Goal: Task Accomplishment & Management: Manage account settings

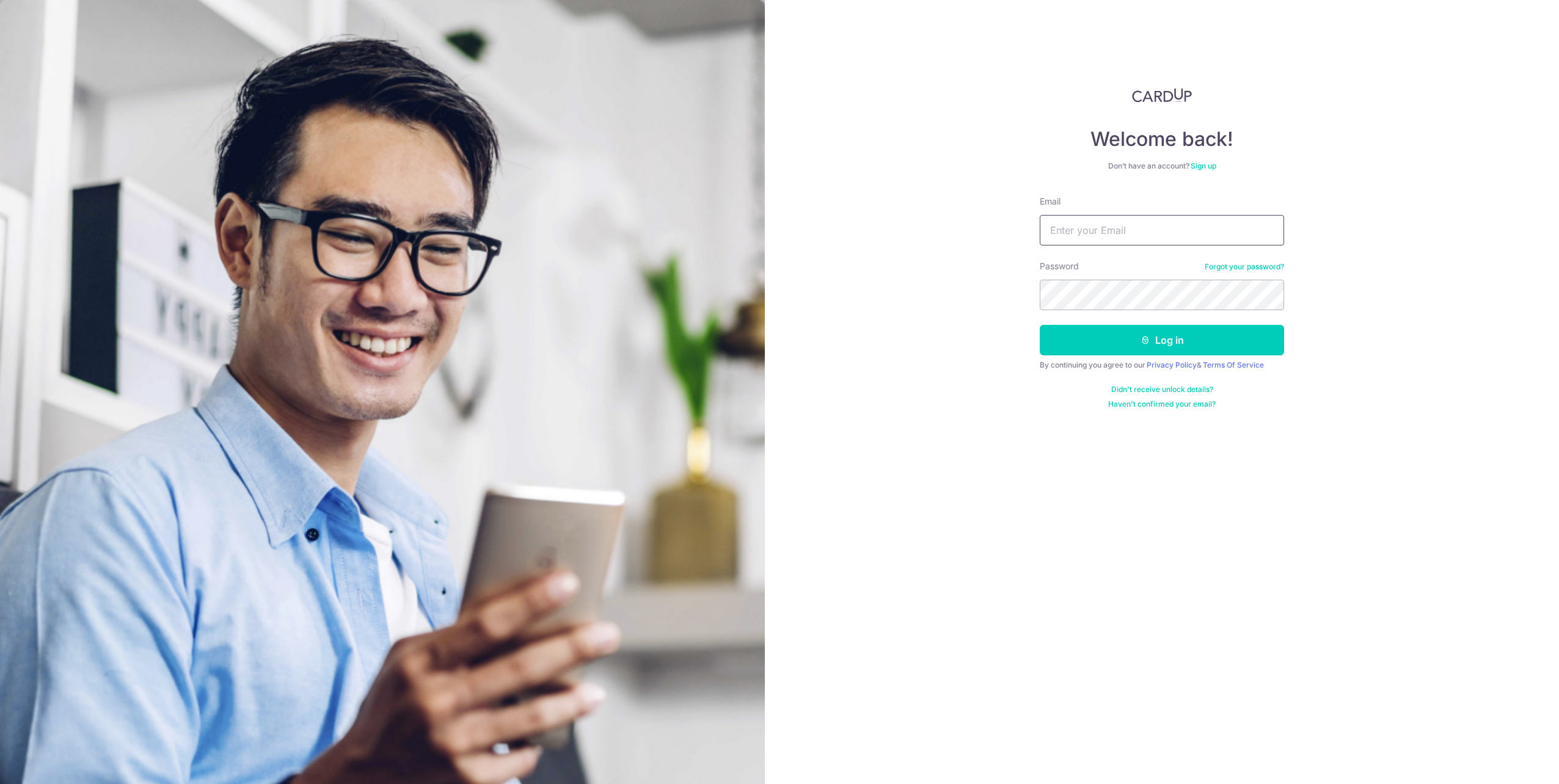
click at [1225, 228] on input "Email" at bounding box center [1161, 230] width 244 height 31
type input "[PERSON_NAME][EMAIL_ADDRESS][DOMAIN_NAME]"
click at [1040, 325] on button "Log in" at bounding box center [1161, 340] width 244 height 31
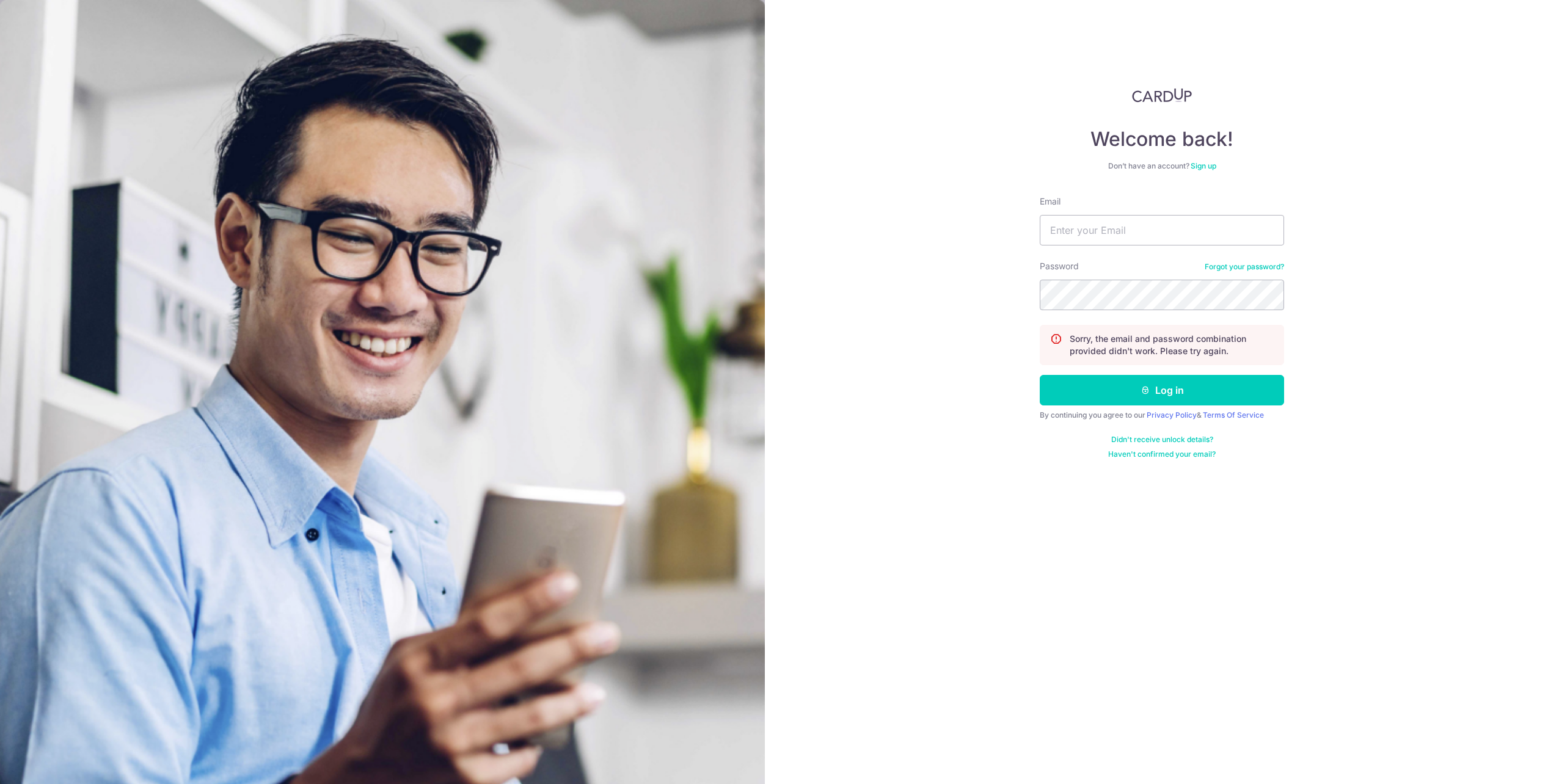
click at [1231, 270] on link "Forgot your password?" at bounding box center [1244, 266] width 79 height 9
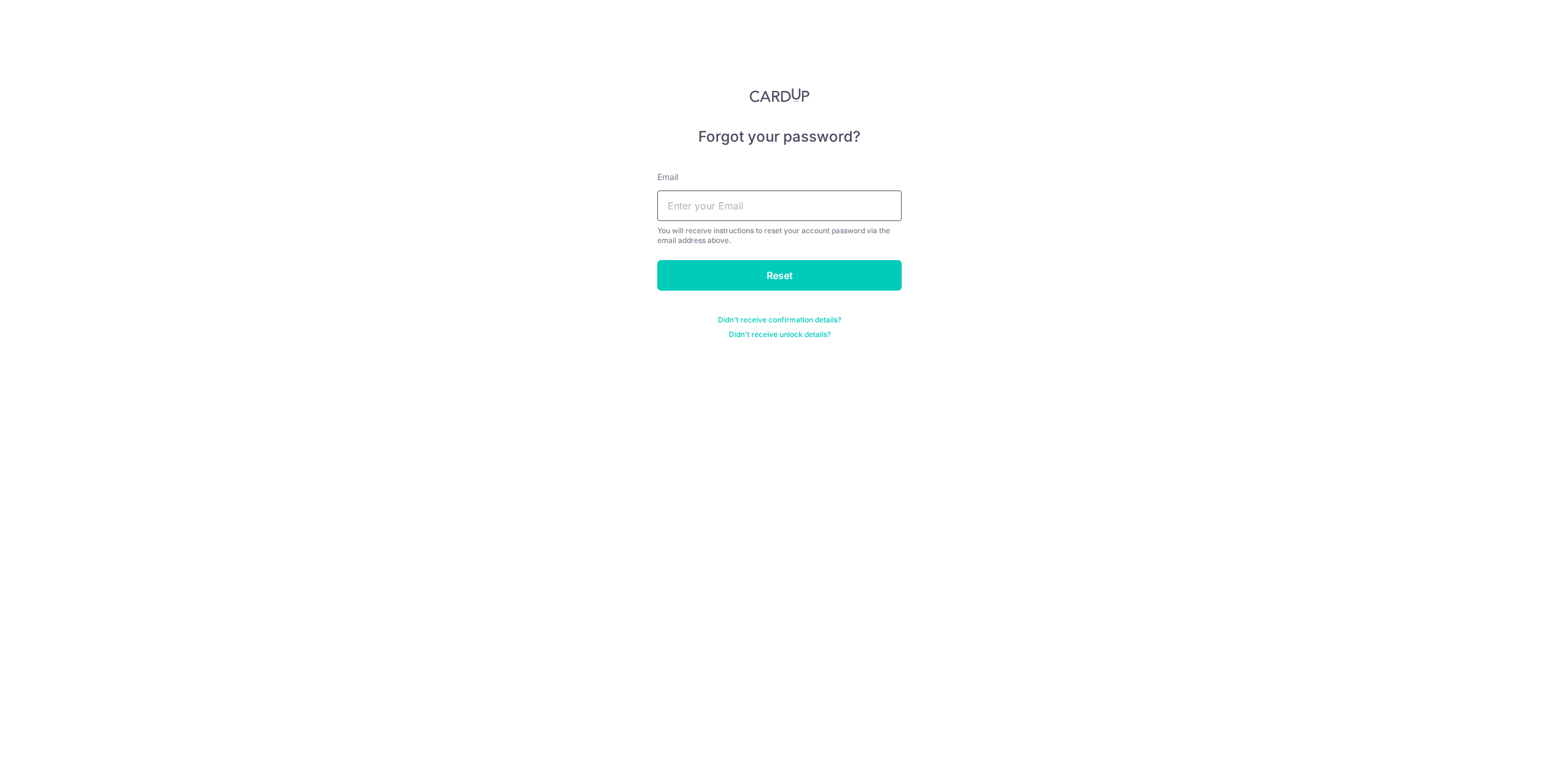
click at [798, 216] on input "text" at bounding box center [779, 205] width 244 height 31
type input "[PERSON_NAME][EMAIL_ADDRESS][DOMAIN_NAME]"
click at [657, 260] on input "Reset" at bounding box center [779, 275] width 244 height 31
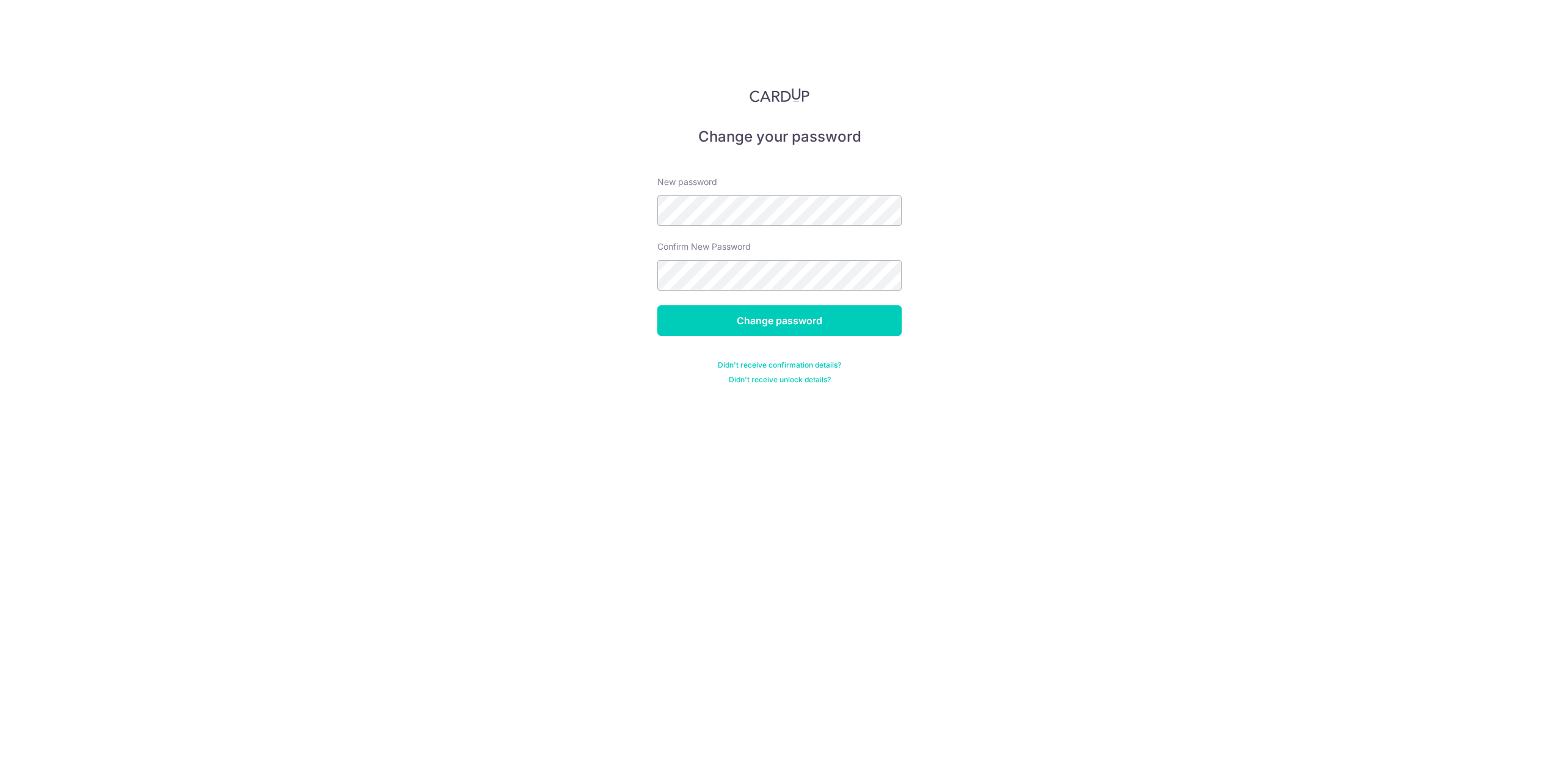
click at [763, 302] on form "New password Confirm New Password Change password Didn't receive confirmation d…" at bounding box center [779, 273] width 244 height 224
click at [766, 318] on input "Change password" at bounding box center [779, 320] width 244 height 31
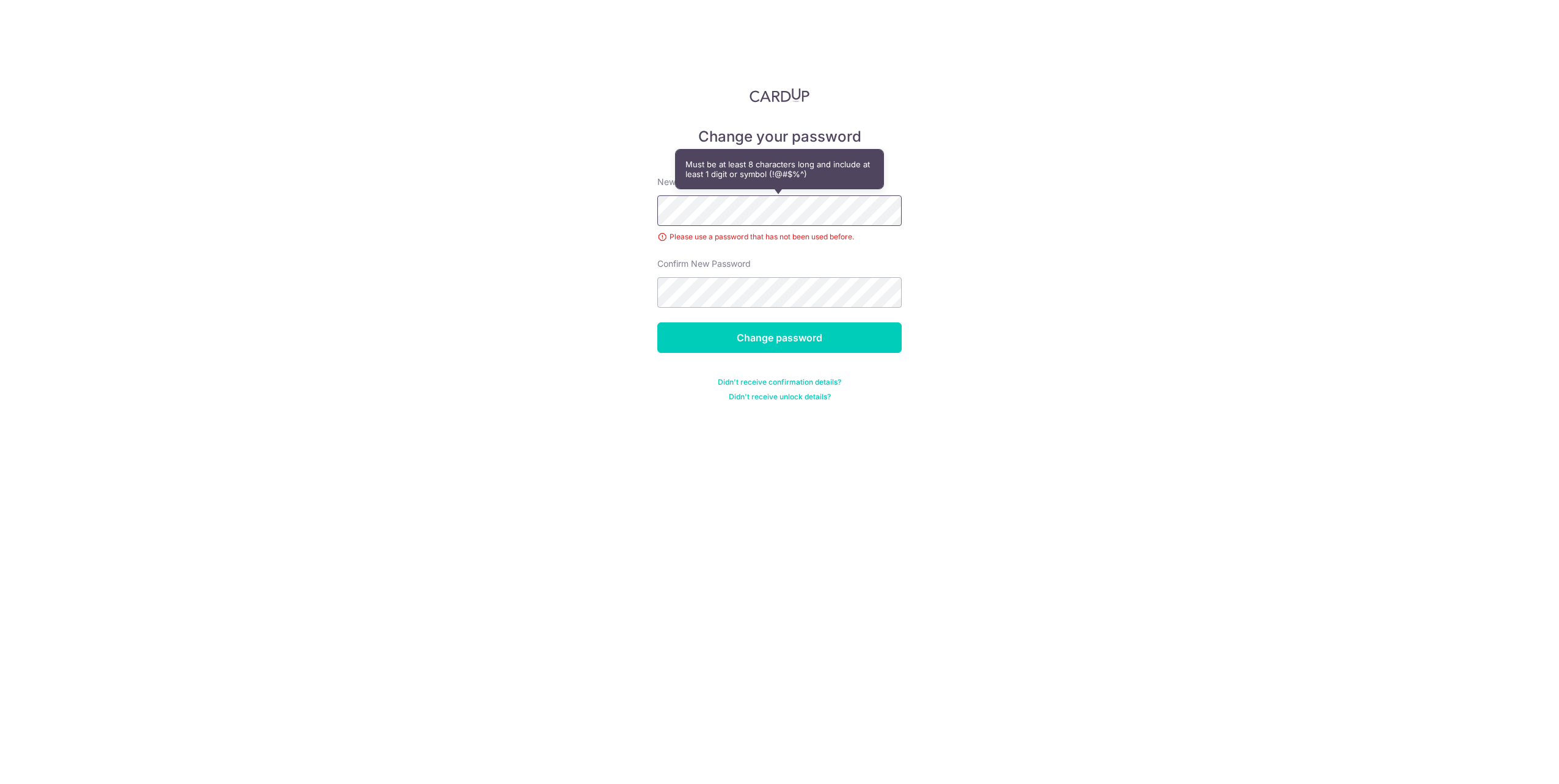
click at [420, 205] on div "Change your password New password Please use a password that has not been used …" at bounding box center [780, 392] width 1559 height 784
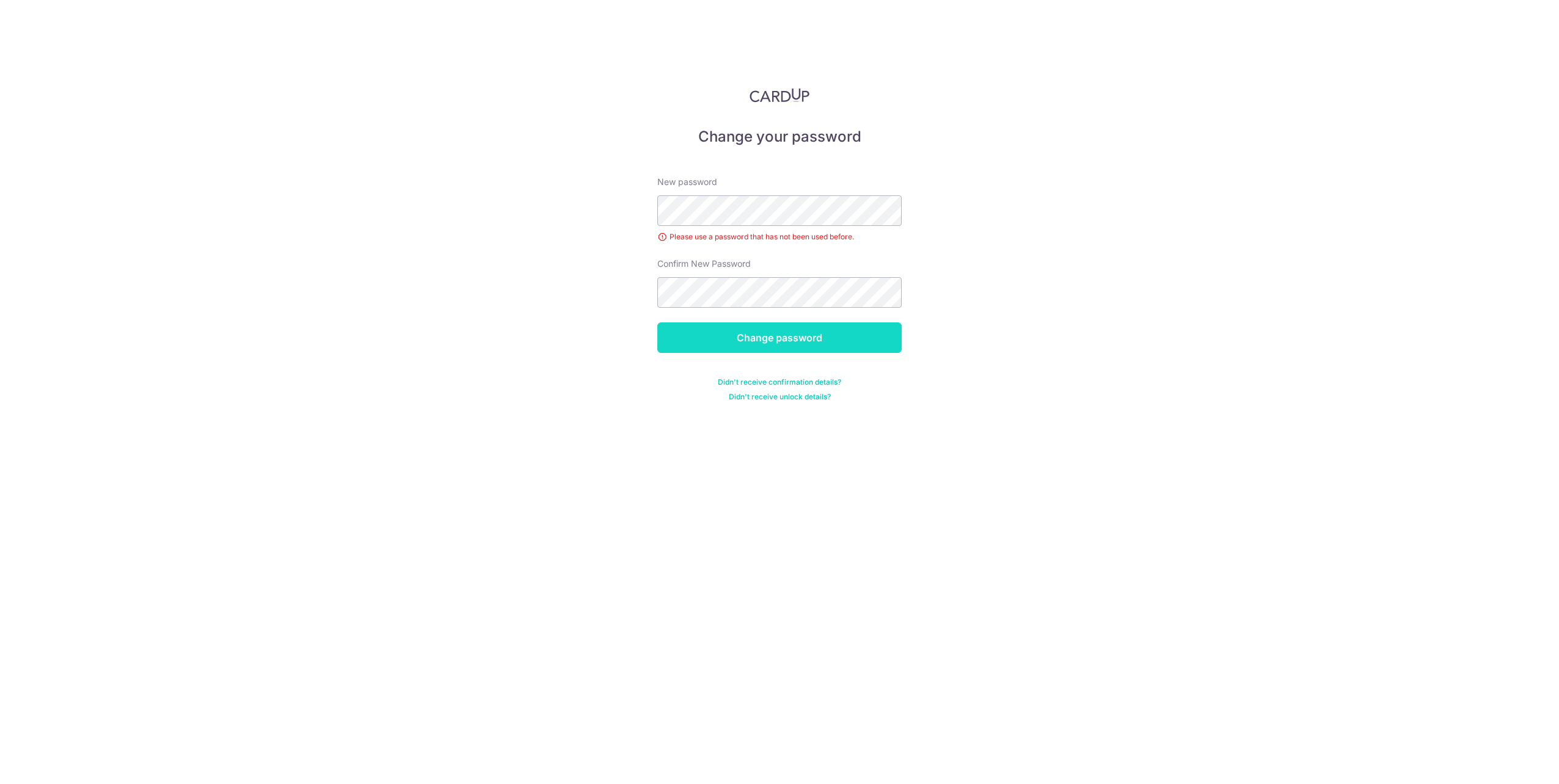
click at [705, 326] on input "Change password" at bounding box center [779, 337] width 244 height 31
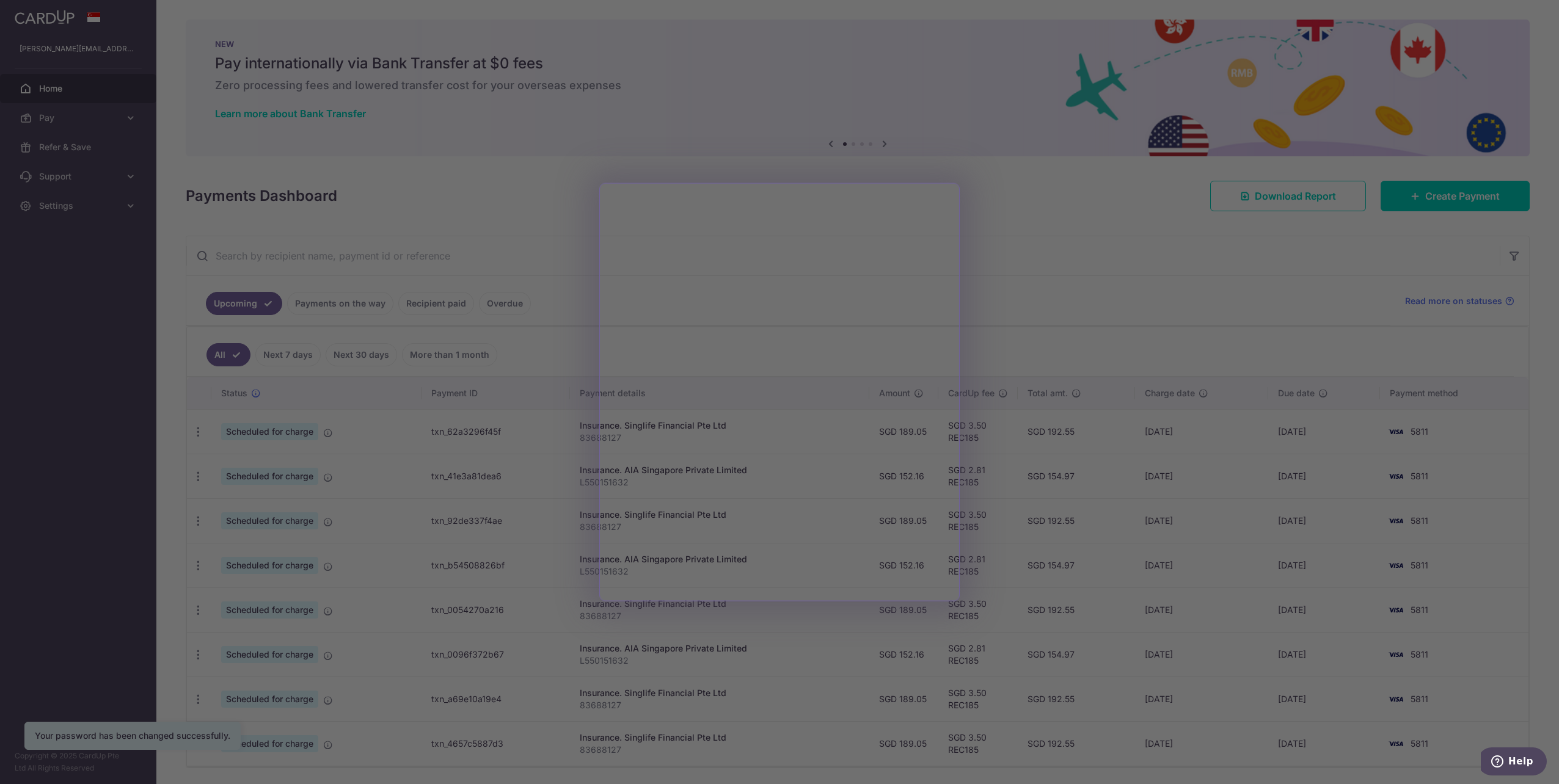
click at [1055, 281] on div at bounding box center [787, 396] width 1575 height 792
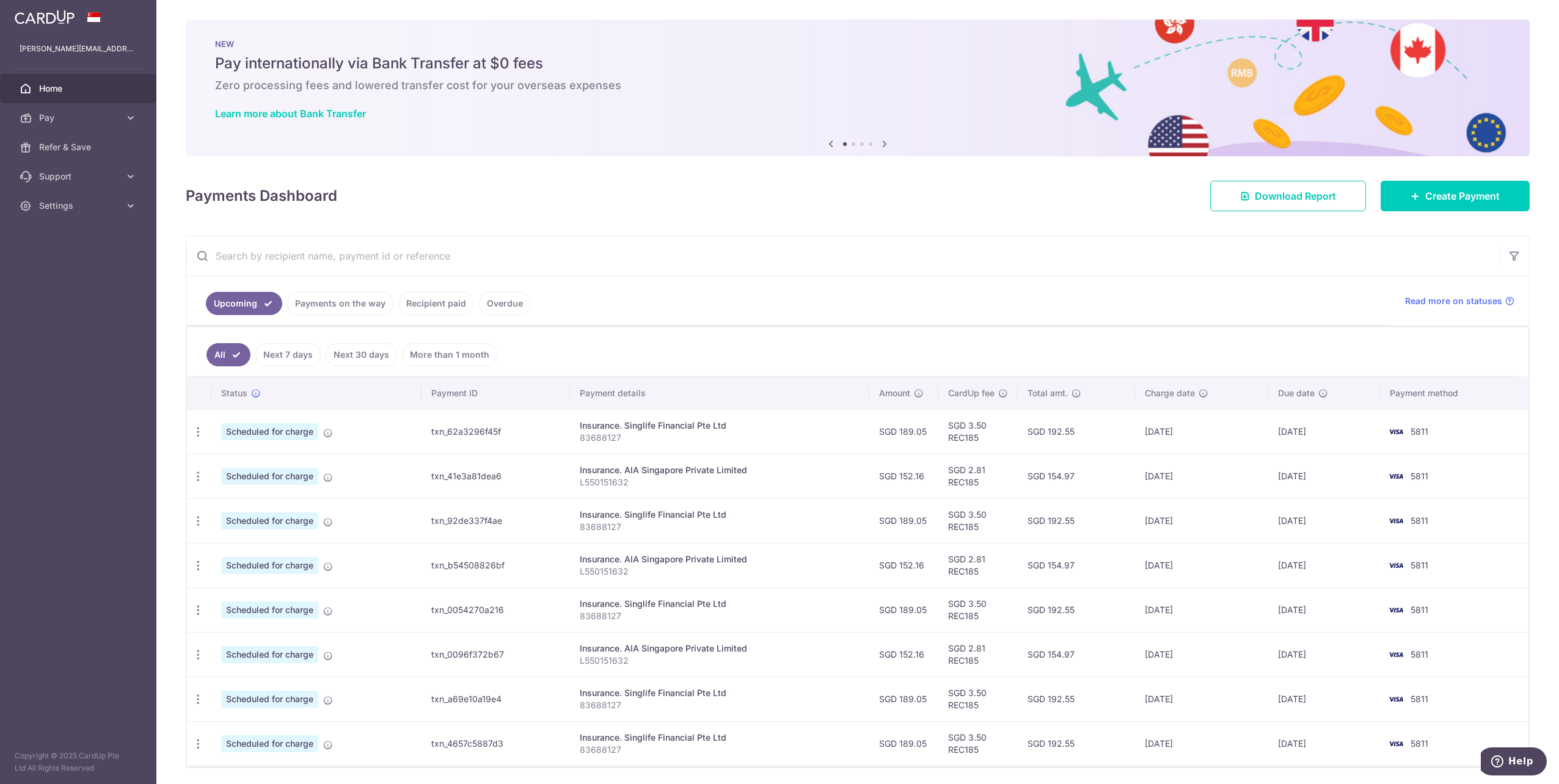
click at [327, 302] on link "Payments on the way" at bounding box center [340, 303] width 106 height 23
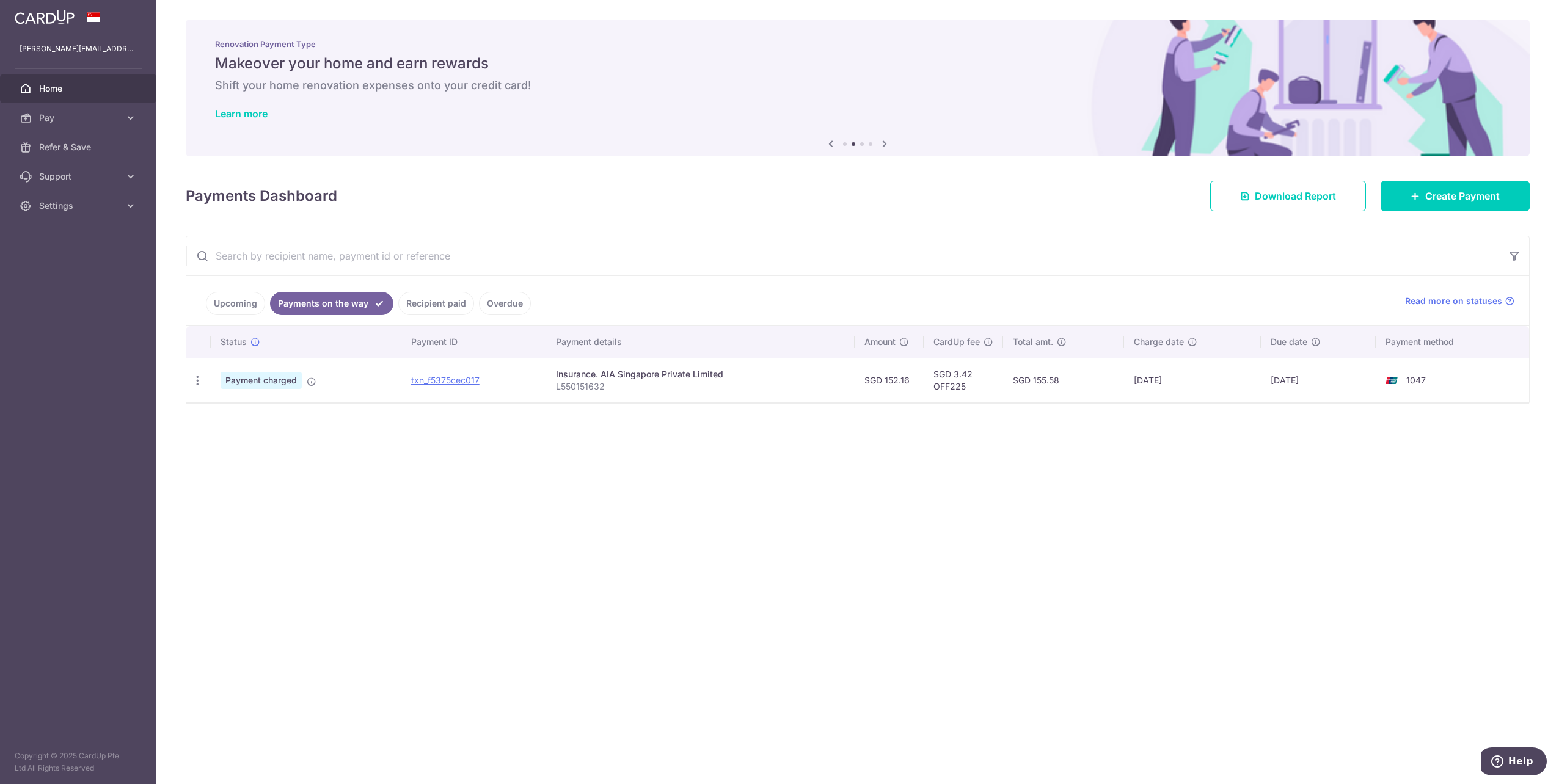
click at [425, 300] on link "Recipient paid" at bounding box center [436, 303] width 76 height 23
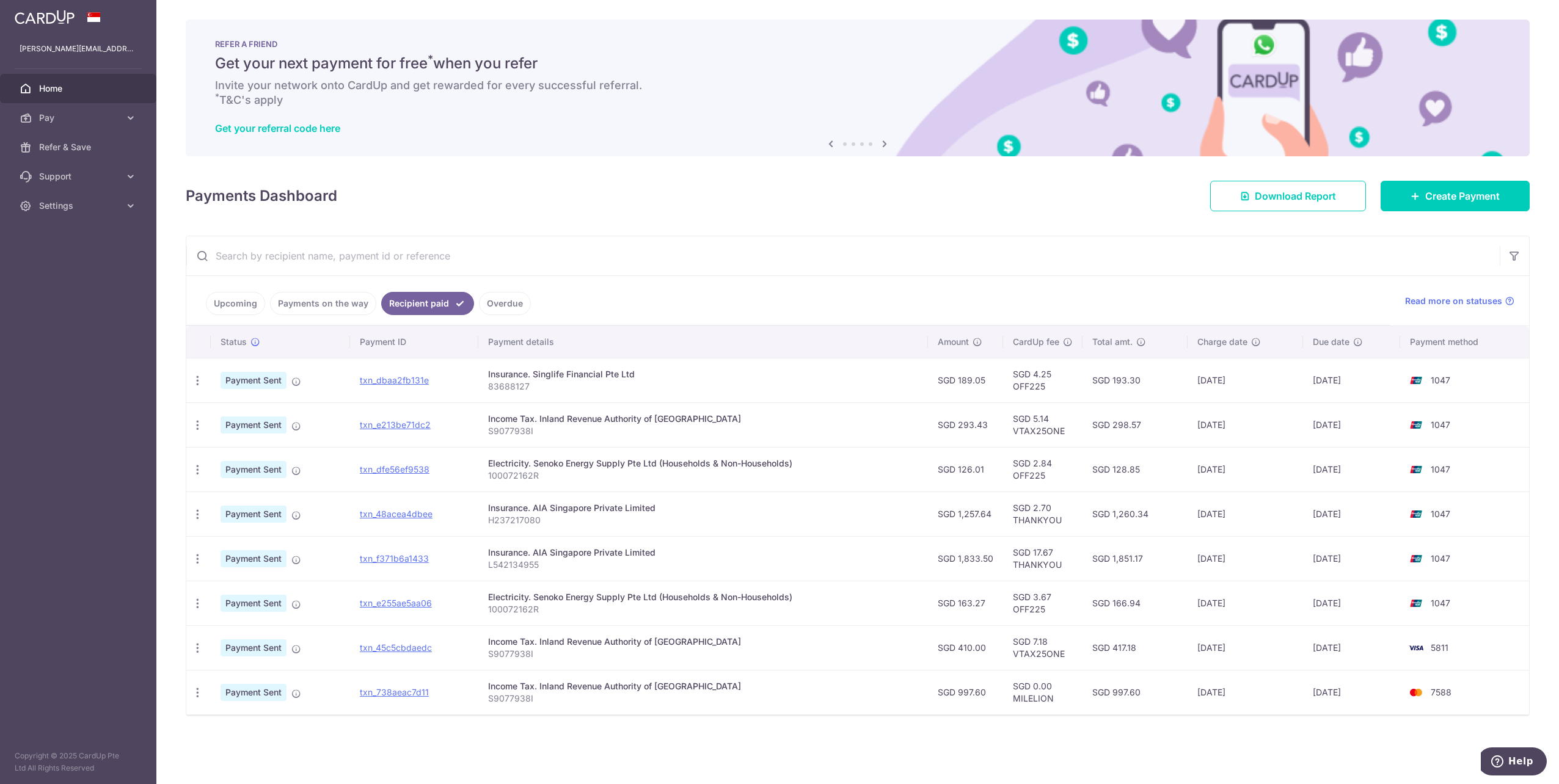
drag, startPoint x: 609, startPoint y: 509, endPoint x: 696, endPoint y: 506, distance: 87.1
click at [696, 506] on div "Insurance. AIA Singapore Private Limited" at bounding box center [703, 507] width 430 height 12
click at [986, 519] on td "SGD 1,257.64" at bounding box center [965, 514] width 75 height 44
drag, startPoint x: 961, startPoint y: 511, endPoint x: 1020, endPoint y: 511, distance: 59.0
click at [1020, 511] on tr "PDF Receipt Payment Sent txn_48acea4dbee Insurance. AIA Singapore Private Limit…" at bounding box center [858, 514] width 1342 height 44
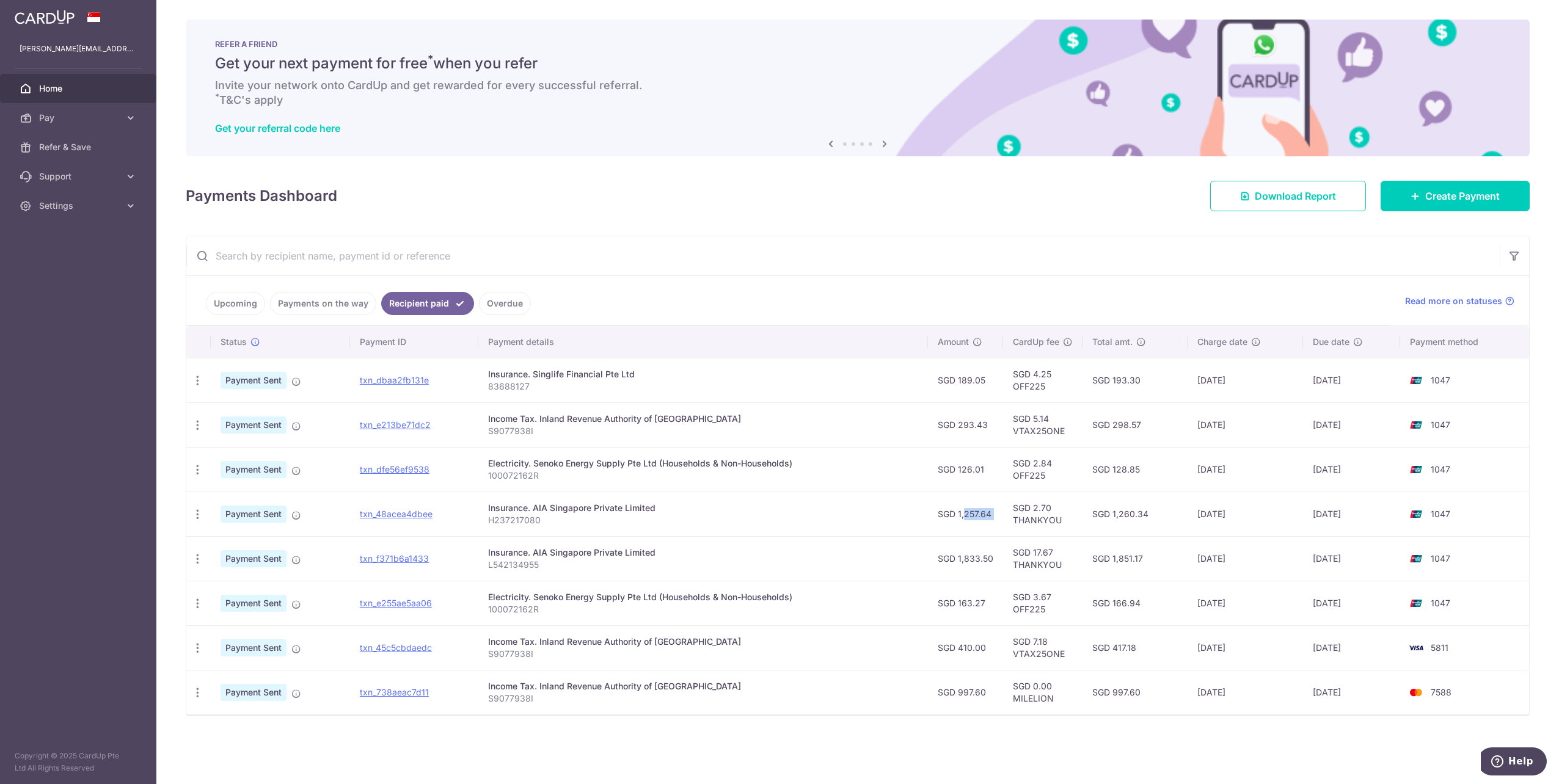
click at [1020, 511] on td "SGD 2.70 THANKYOU" at bounding box center [1043, 514] width 79 height 44
click at [962, 517] on td "SGD 1,257.64" at bounding box center [965, 514] width 75 height 44
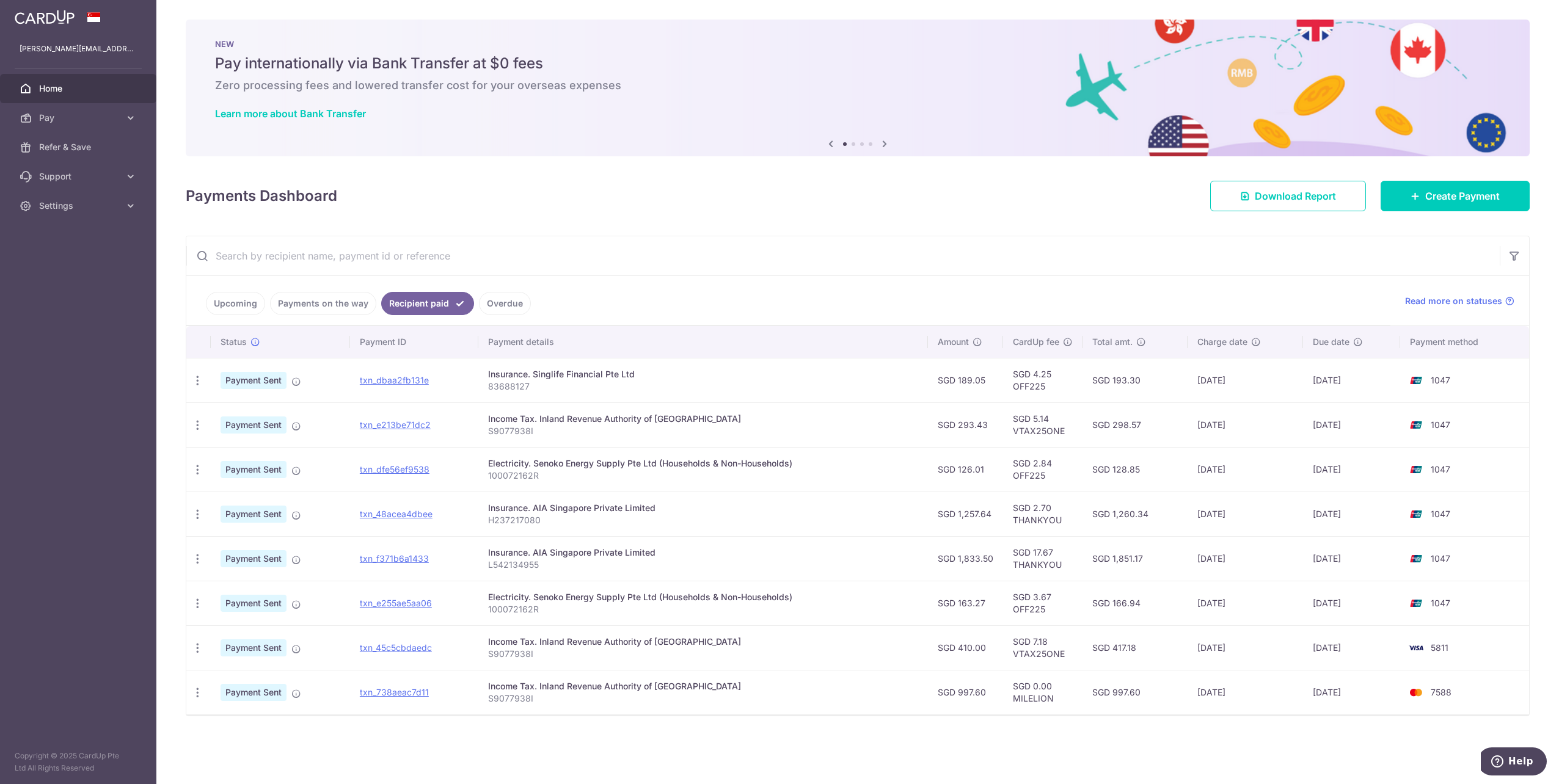
drag, startPoint x: 971, startPoint y: 477, endPoint x: 980, endPoint y: 473, distance: 9.8
click at [980, 473] on td "SGD 126.01" at bounding box center [965, 469] width 75 height 44
drag, startPoint x: 980, startPoint y: 473, endPoint x: 952, endPoint y: 445, distance: 39.6
click at [952, 445] on td "SGD 293.43" at bounding box center [965, 424] width 75 height 44
drag, startPoint x: 961, startPoint y: 421, endPoint x: 984, endPoint y: 423, distance: 23.1
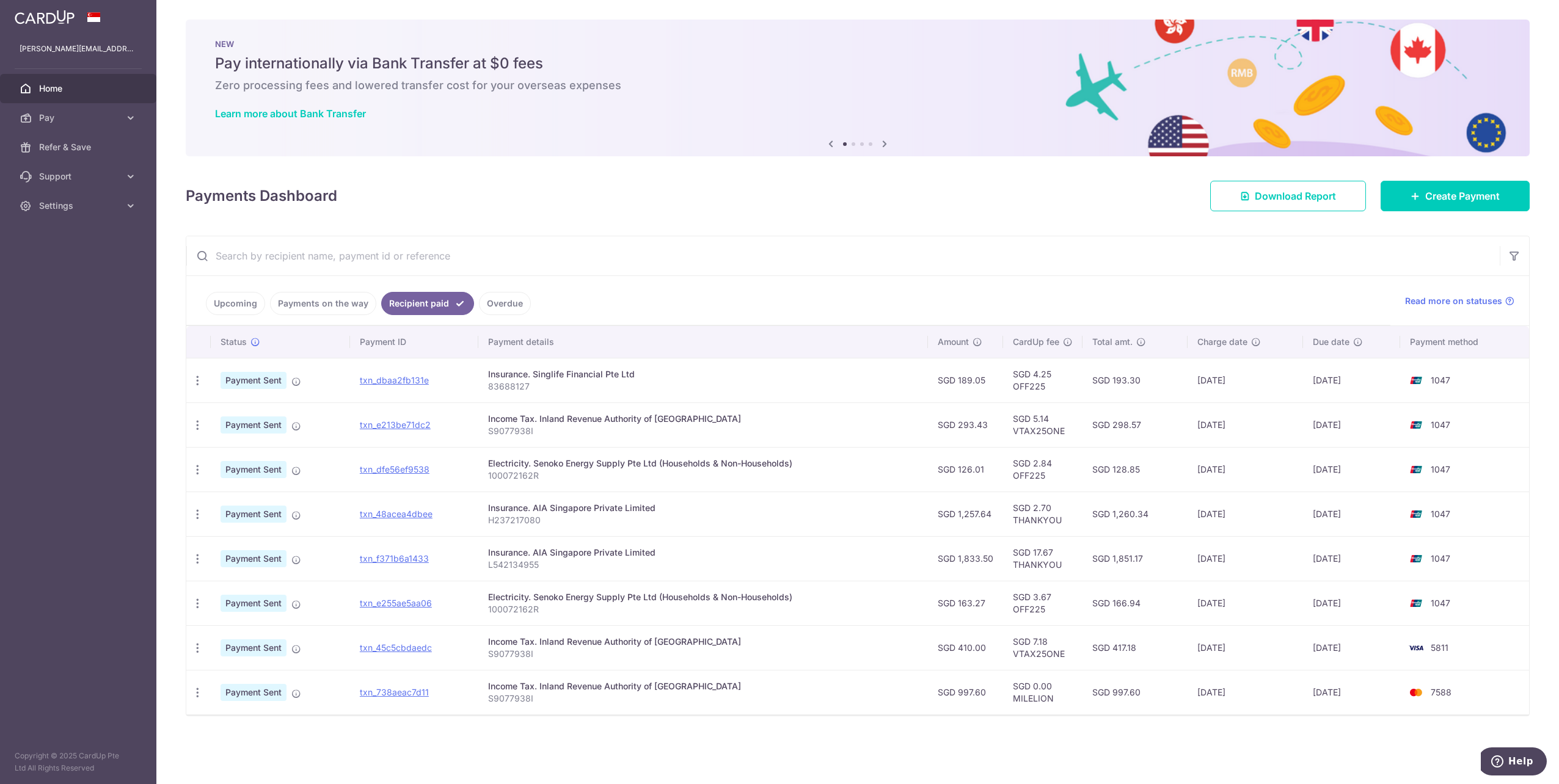
click at [984, 423] on td "SGD 293.43" at bounding box center [965, 424] width 75 height 44
drag, startPoint x: 984, startPoint y: 423, endPoint x: 897, endPoint y: 434, distance: 87.7
click at [897, 434] on p "S9077938I" at bounding box center [703, 431] width 430 height 12
drag, startPoint x: 964, startPoint y: 428, endPoint x: 1002, endPoint y: 420, distance: 38.8
click at [1002, 420] on td "SGD 293.43" at bounding box center [965, 424] width 75 height 44
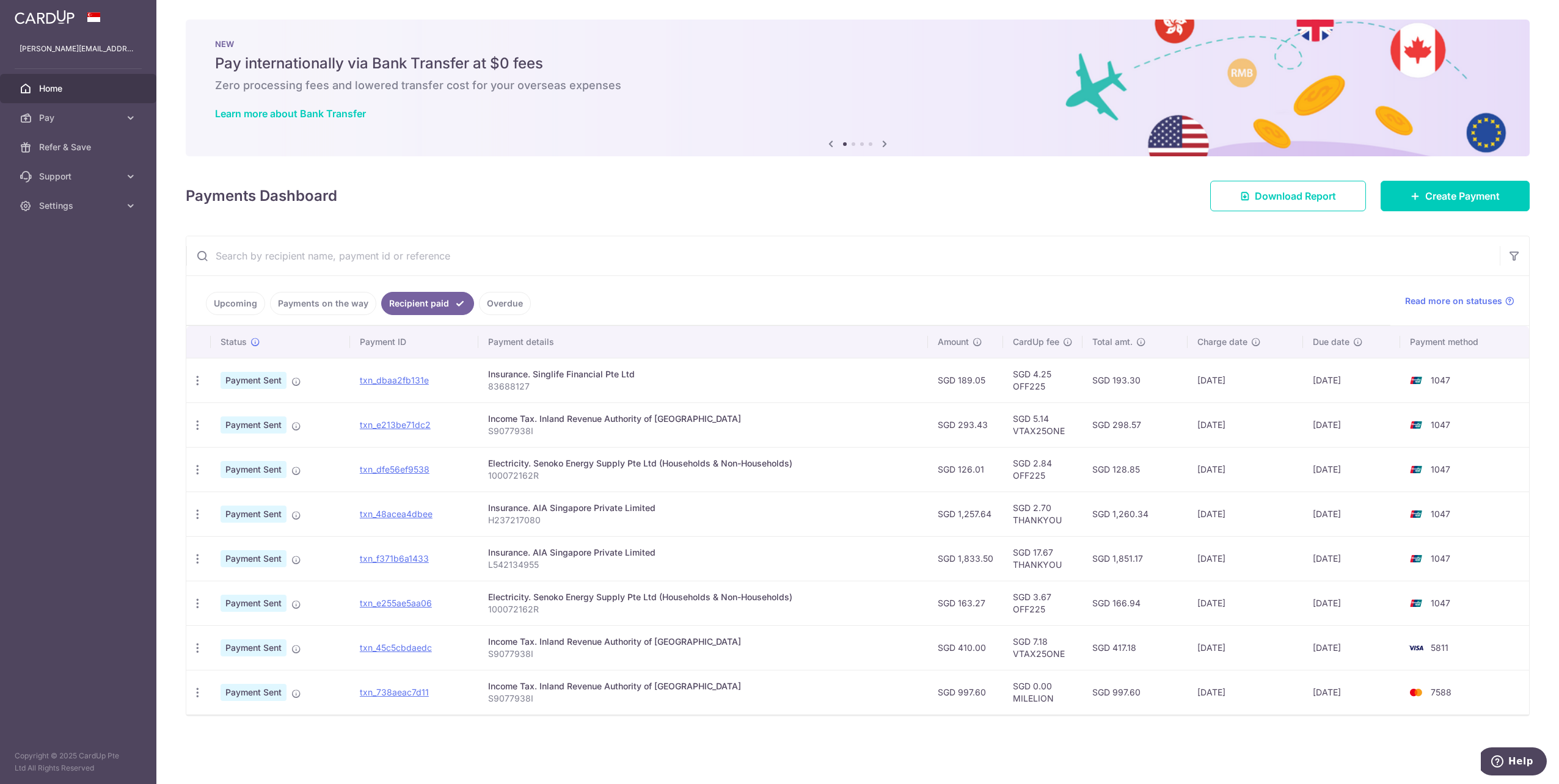
drag, startPoint x: 1002, startPoint y: 420, endPoint x: 932, endPoint y: 444, distance: 74.0
click at [932, 444] on tbody "PDF Receipt Payment Sent txn_dbaa2fb131e Insurance. Singlife Financial Pte Ltd …" at bounding box center [858, 536] width 1342 height 356
drag, startPoint x: 932, startPoint y: 444, endPoint x: 1000, endPoint y: 432, distance: 69.1
click at [1000, 432] on td "SGD 293.43" at bounding box center [965, 424] width 75 height 44
drag, startPoint x: 1127, startPoint y: 420, endPoint x: 1157, endPoint y: 423, distance: 30.1
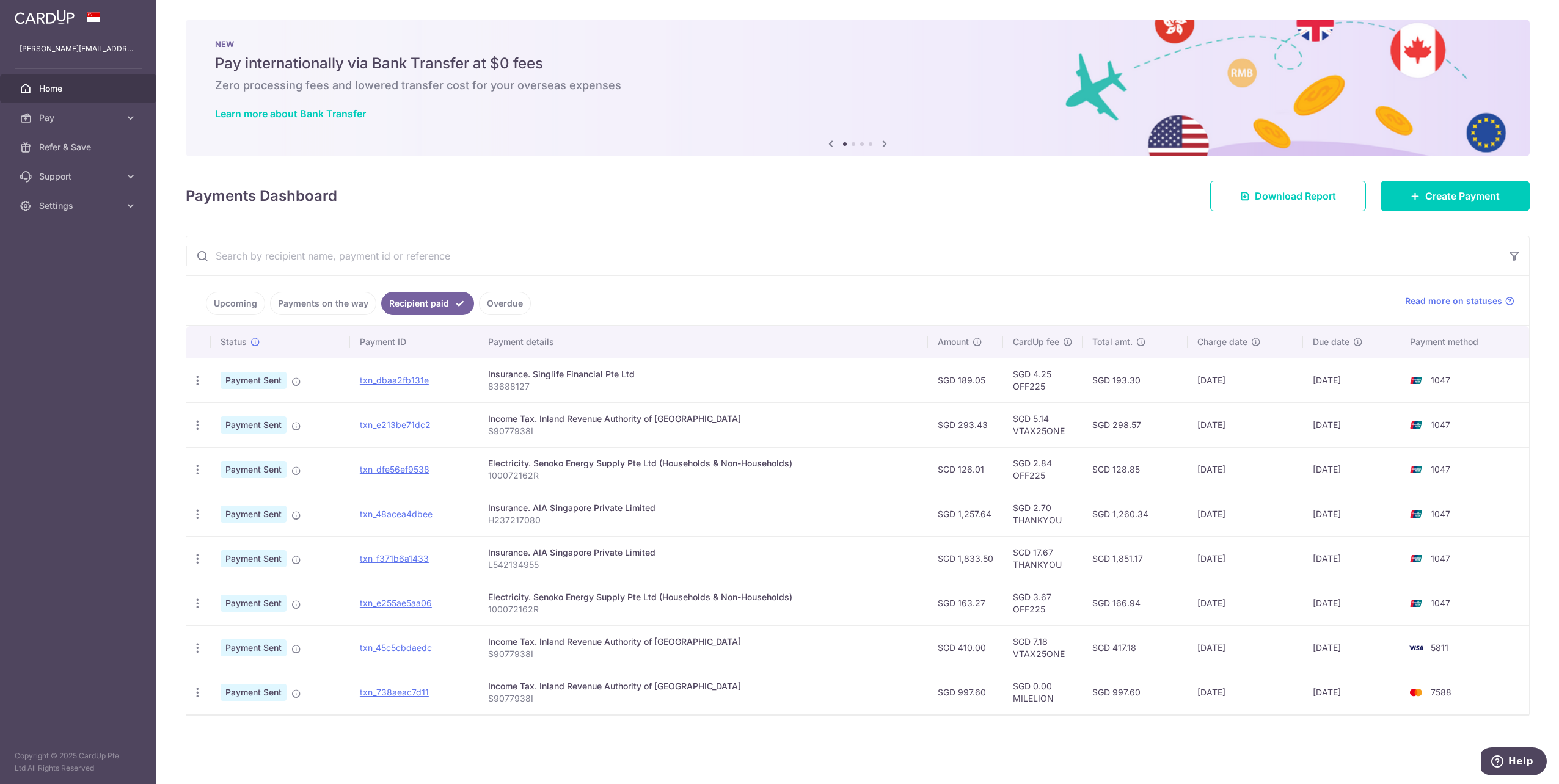
click at [1157, 423] on td "SGD 298.57" at bounding box center [1134, 424] width 105 height 44
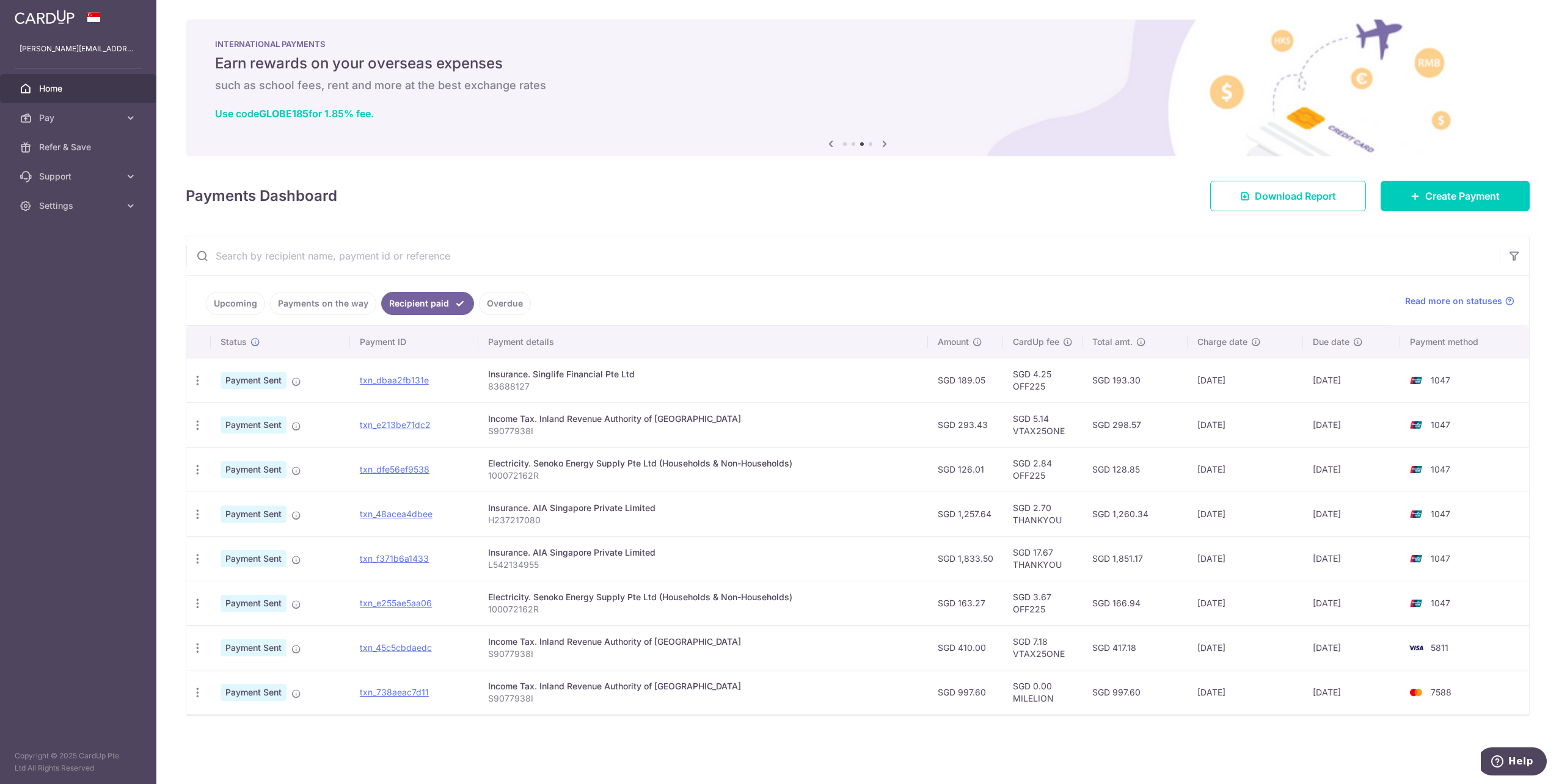
click at [1138, 423] on td "SGD 298.57" at bounding box center [1134, 424] width 105 height 44
drag, startPoint x: 1086, startPoint y: 428, endPoint x: 1138, endPoint y: 426, distance: 52.0
click at [1138, 426] on tr "PDF Receipt Payment Sent txn_e213be71dc2 Income Tax. Inland Revenue Authority o…" at bounding box center [858, 424] width 1342 height 44
drag, startPoint x: 1138, startPoint y: 426, endPoint x: 1136, endPoint y: 380, distance: 46.0
click at [1136, 380] on td "SGD 193.30" at bounding box center [1134, 380] width 105 height 44
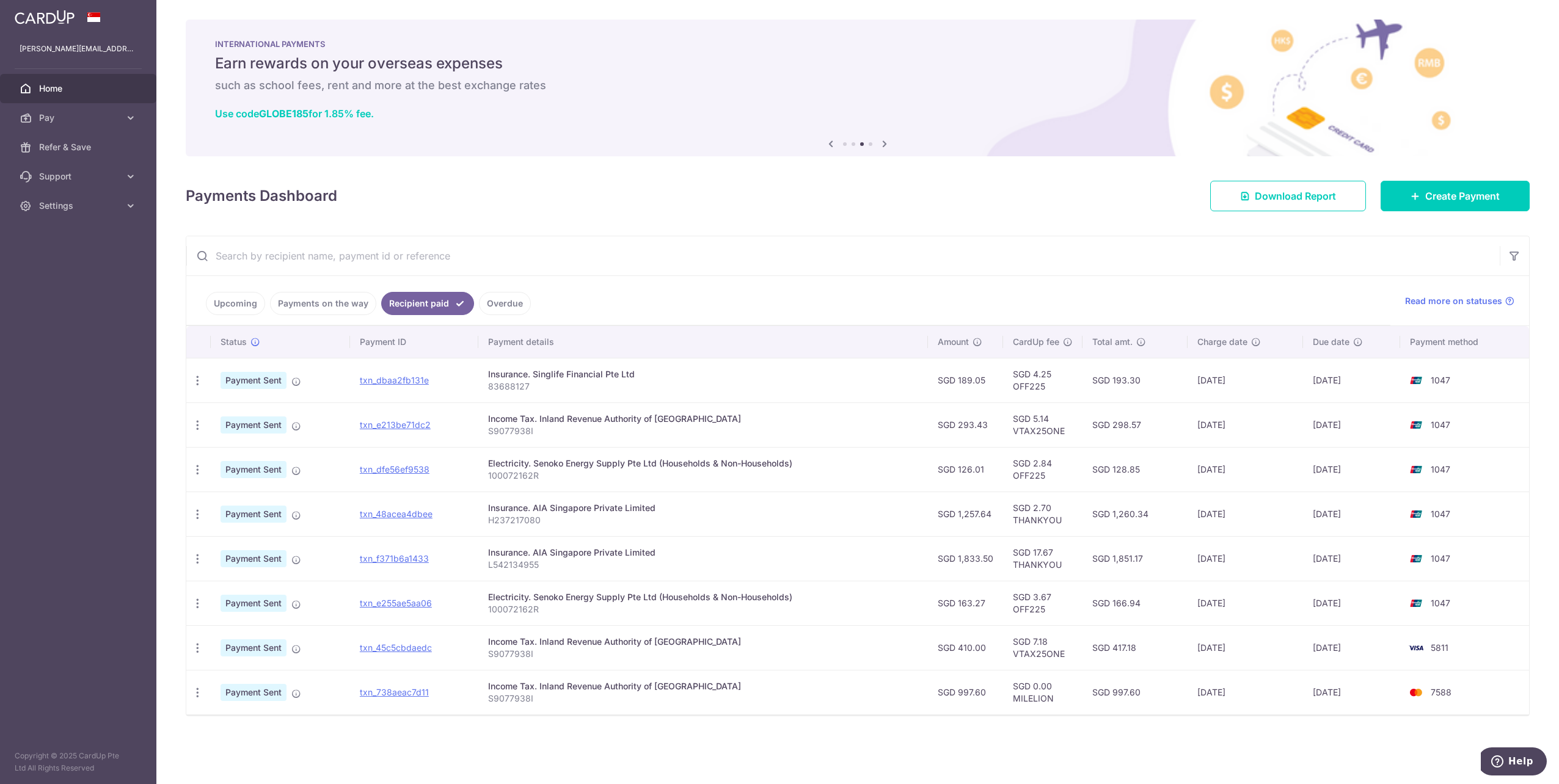
click at [349, 296] on link "Payments on the way" at bounding box center [323, 303] width 106 height 23
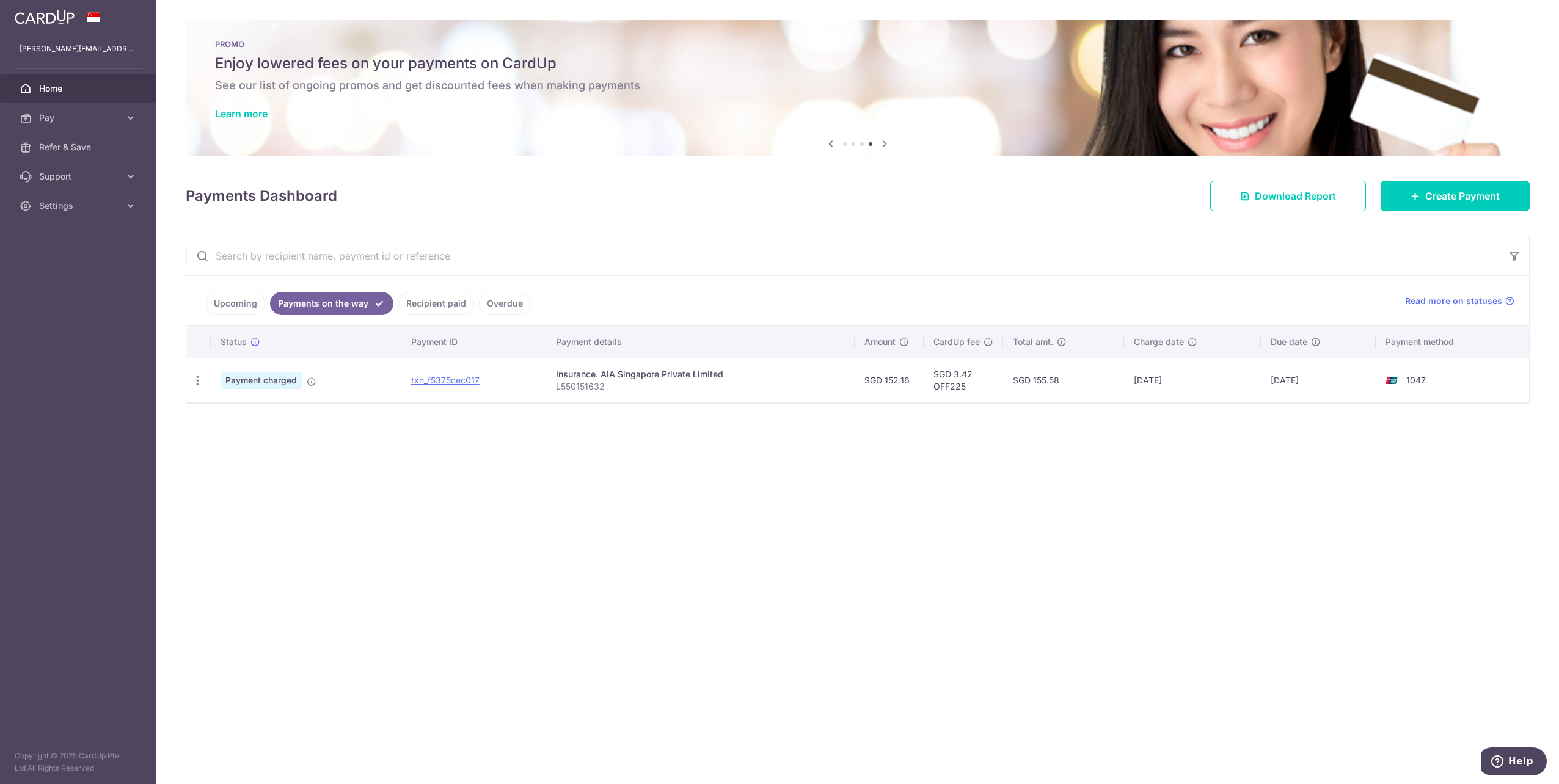
click at [240, 303] on link "Upcoming" at bounding box center [235, 303] width 59 height 23
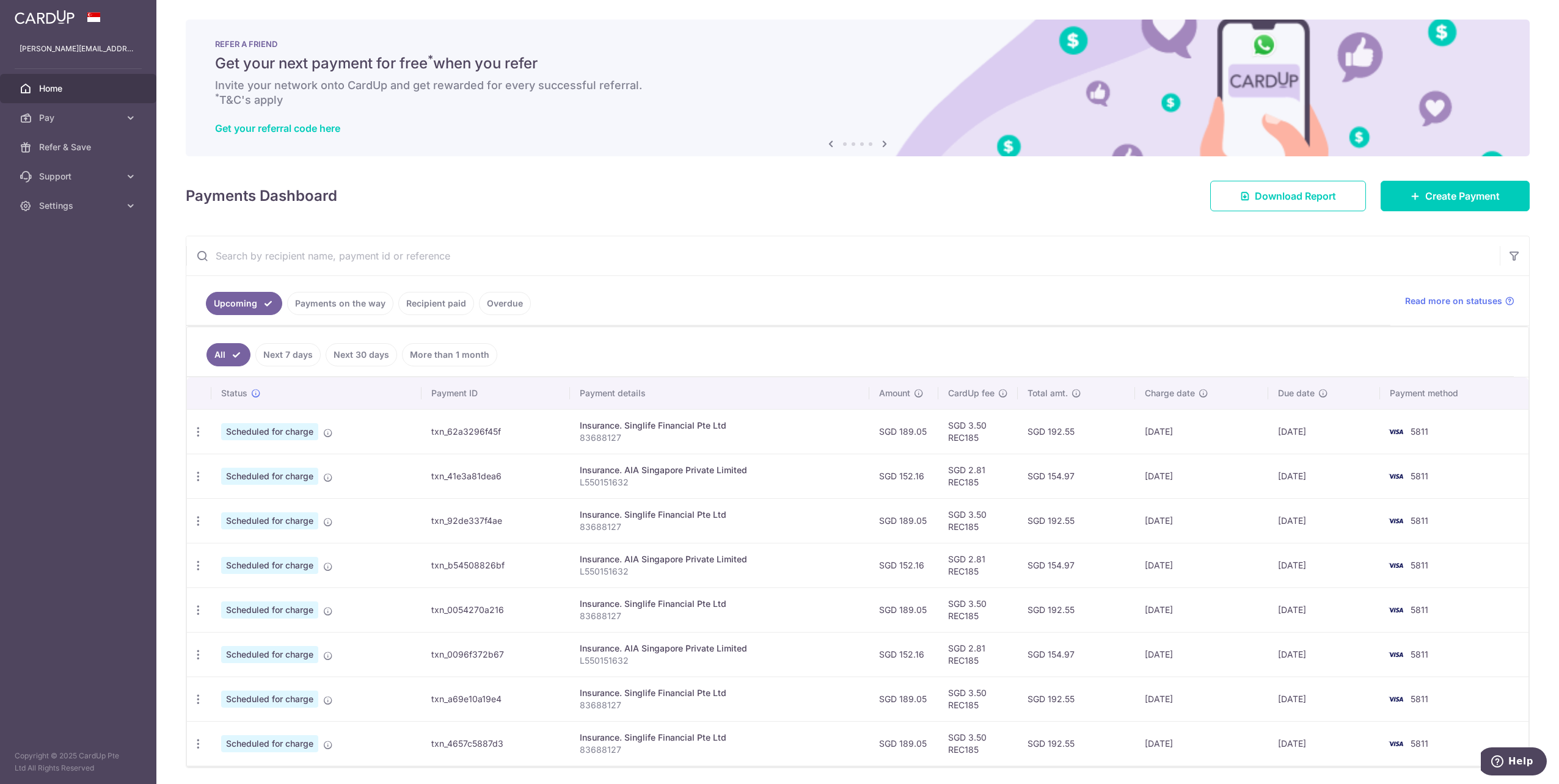
click at [295, 358] on link "Next 7 days" at bounding box center [288, 354] width 66 height 23
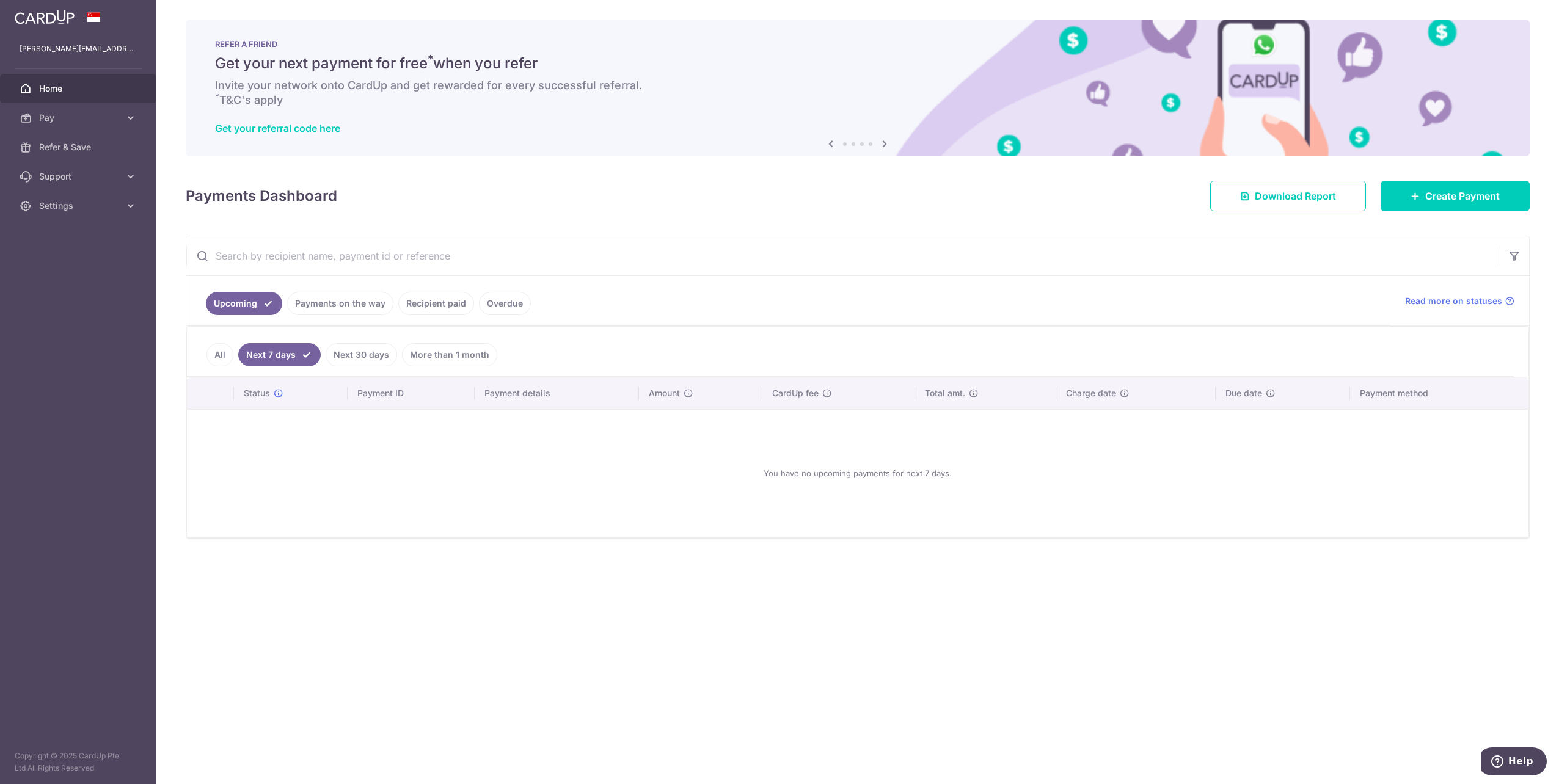
click at [313, 309] on link "Payments on the way" at bounding box center [340, 303] width 106 height 23
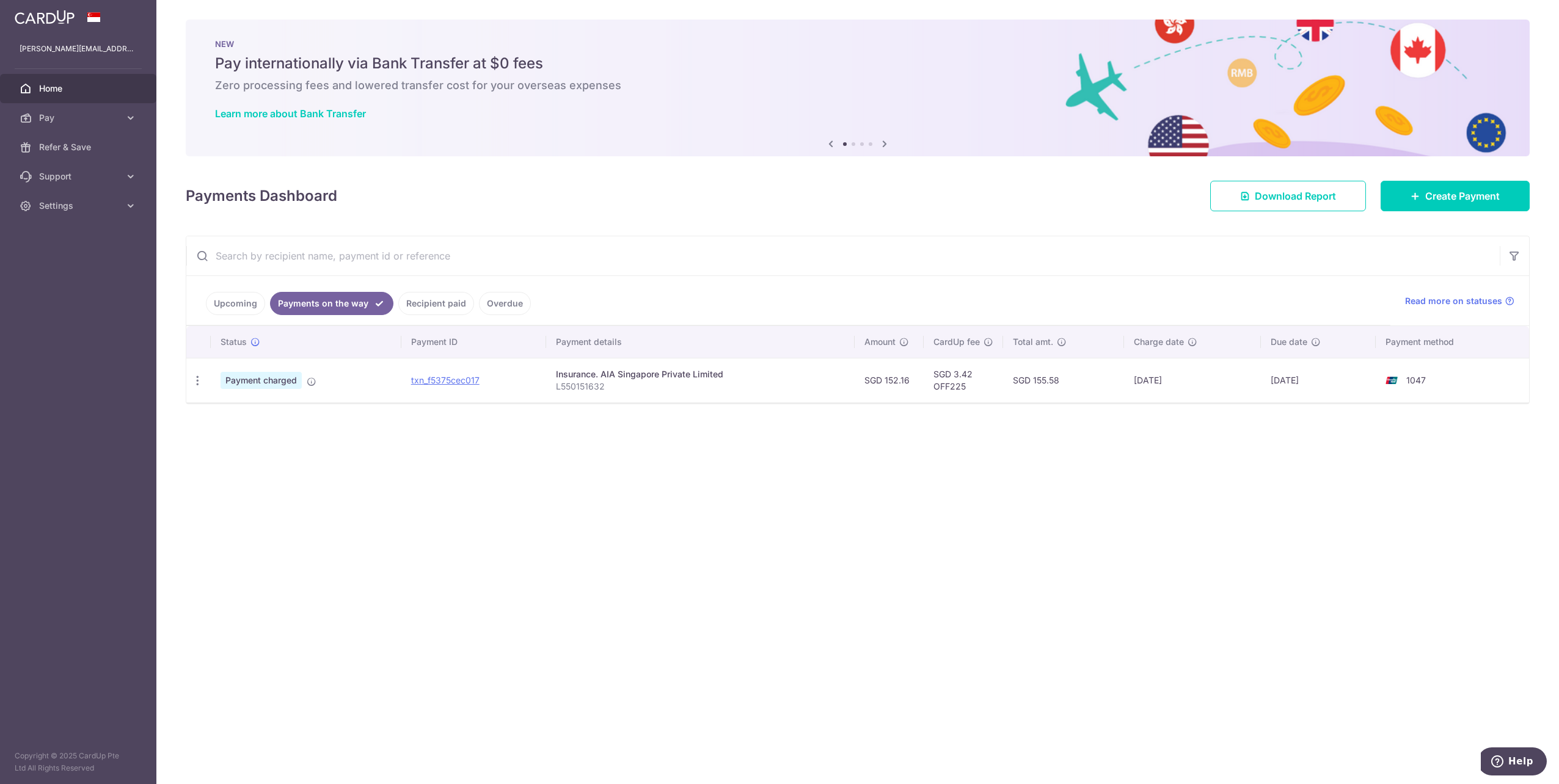
click at [250, 309] on link "Upcoming" at bounding box center [235, 303] width 59 height 23
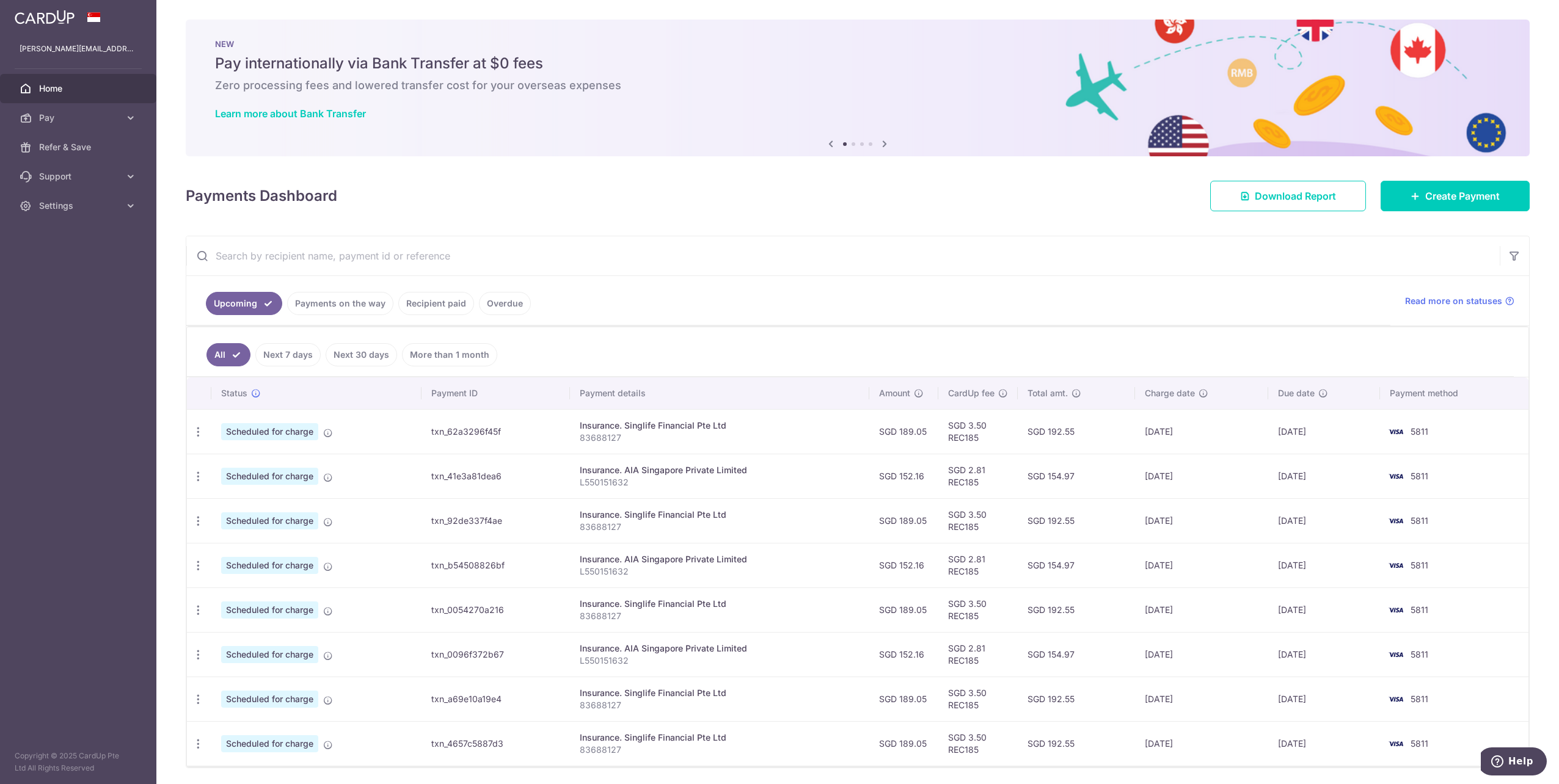
click at [312, 313] on link "Payments on the way" at bounding box center [340, 303] width 106 height 23
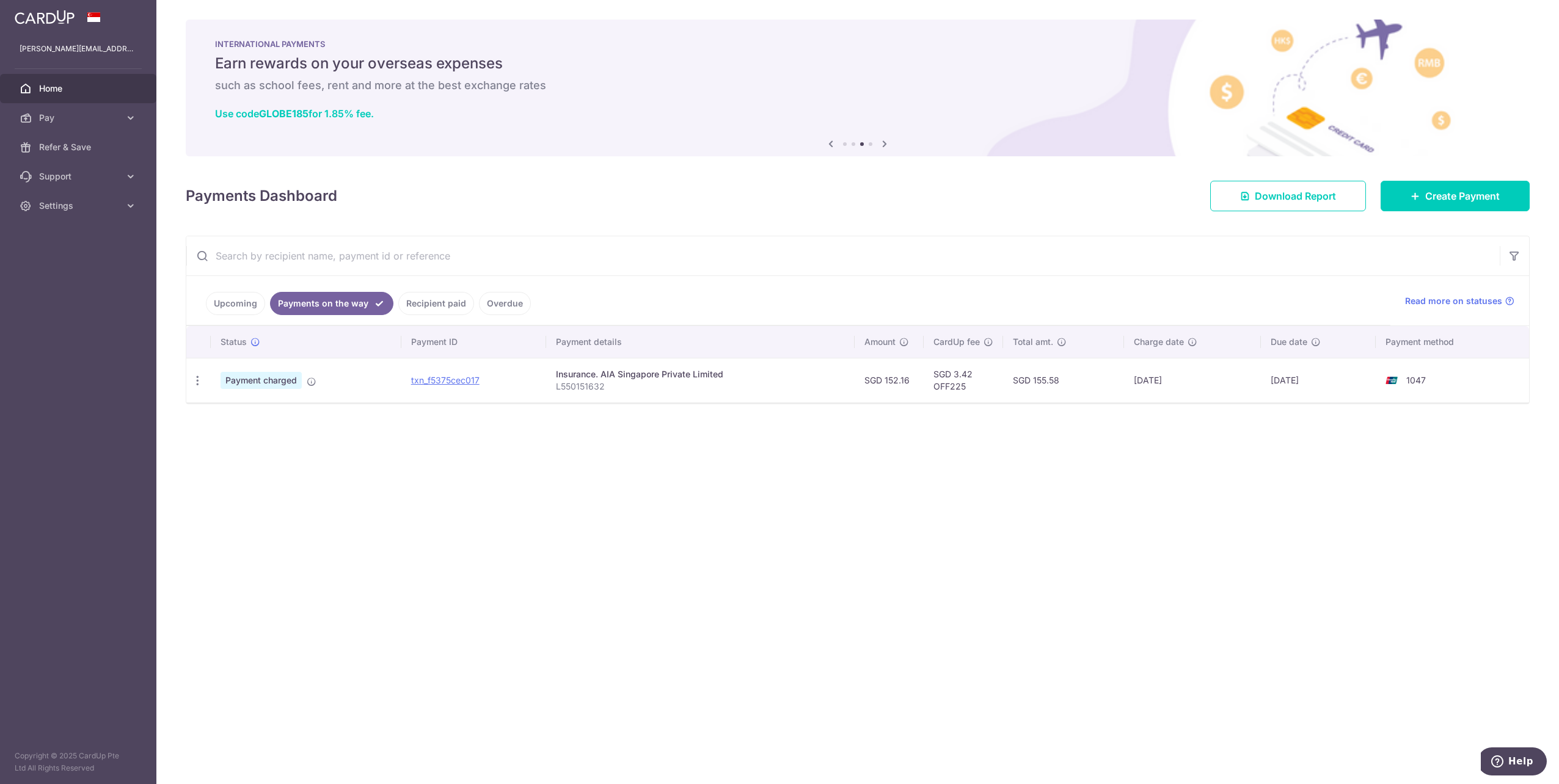
click at [59, 87] on span "Home" at bounding box center [79, 88] width 81 height 12
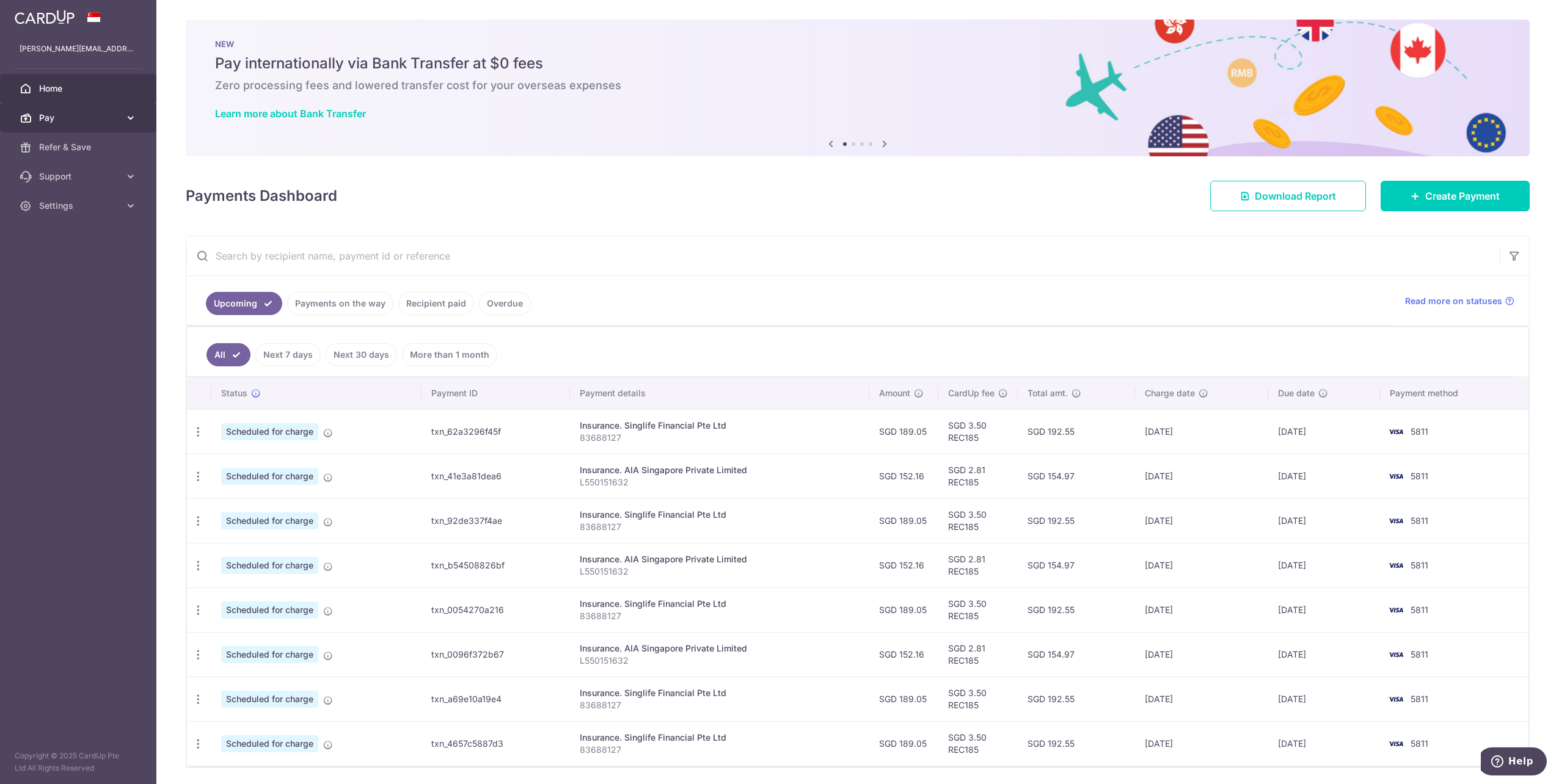
click at [59, 112] on span "Pay" at bounding box center [79, 117] width 81 height 12
click at [103, 147] on span "Payments" at bounding box center [79, 146] width 81 height 12
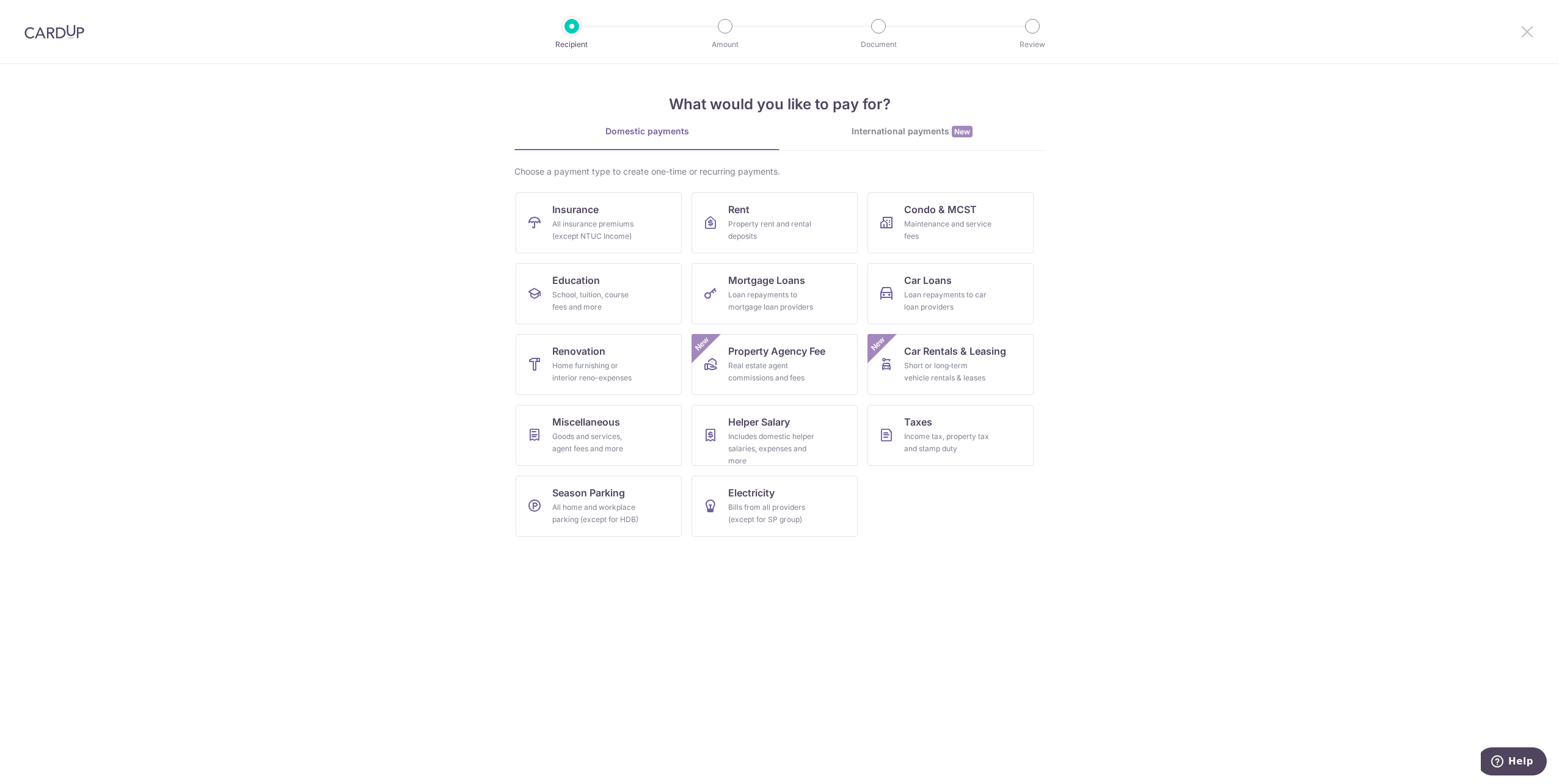
click at [1530, 35] on icon at bounding box center [1527, 31] width 15 height 15
